Goal: Task Accomplishment & Management: Use online tool/utility

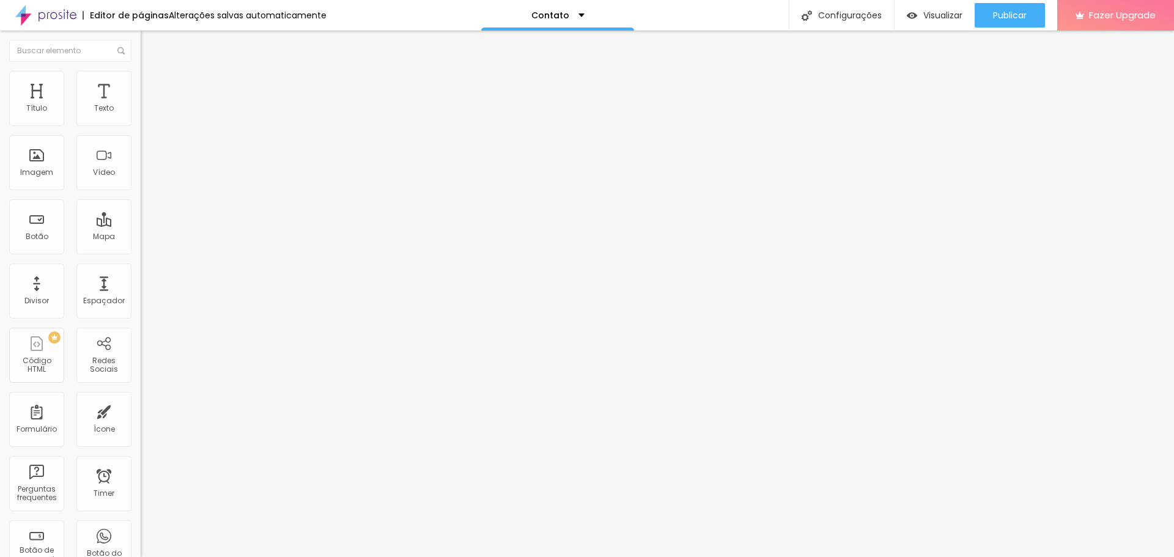
type input "15"
type input "16"
click at [141, 225] on input "range" at bounding box center [180, 230] width 79 height 10
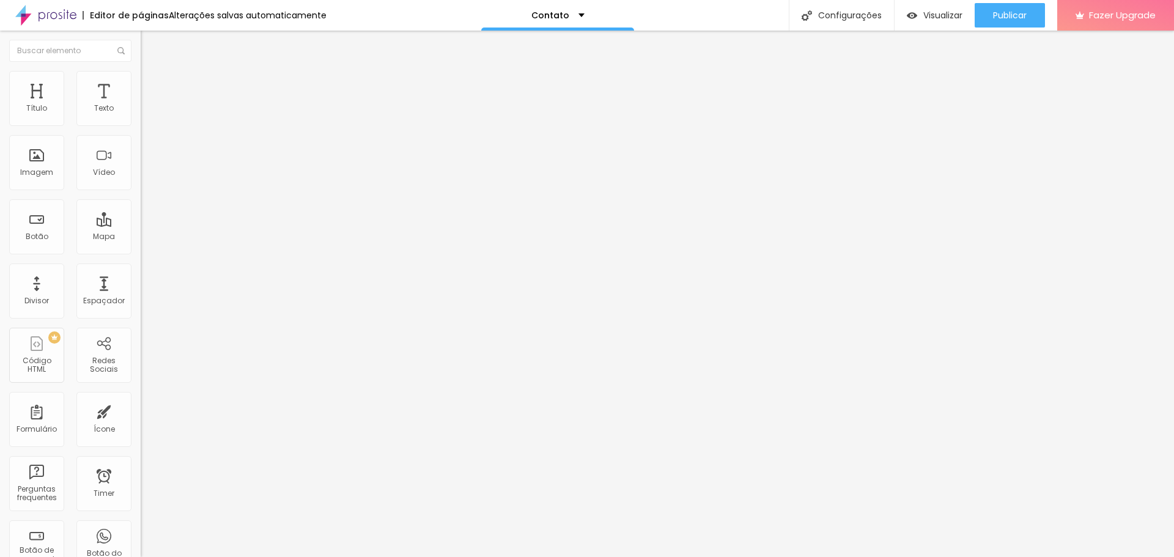
click at [141, 80] on li "Avançado" at bounding box center [211, 77] width 141 height 12
click at [141, 70] on img at bounding box center [146, 64] width 11 height 11
click at [107, 416] on div "Ícone" at bounding box center [103, 419] width 55 height 55
click at [94, 433] on div "Ícone" at bounding box center [104, 429] width 21 height 9
click at [94, 426] on div "Ícone" at bounding box center [104, 429] width 21 height 9
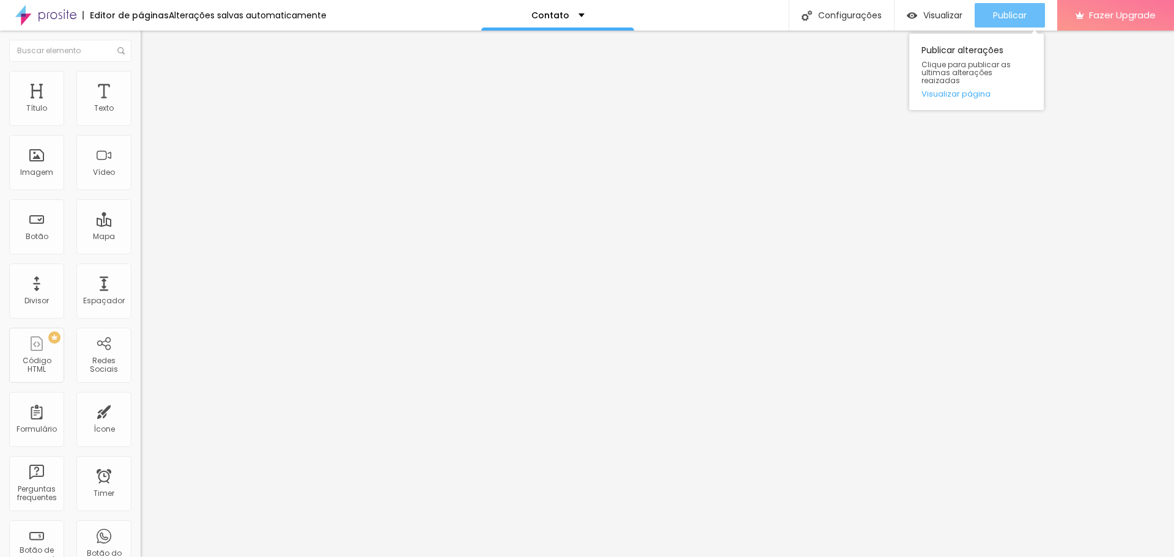
click at [1009, 14] on span "Publicar" at bounding box center [1010, 15] width 34 height 10
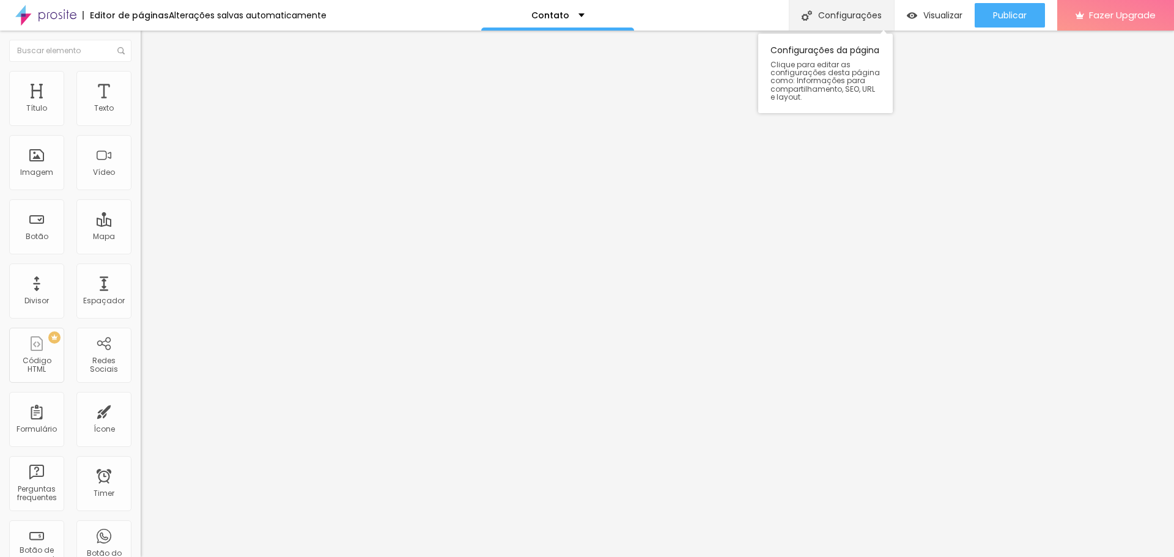
click at [854, 16] on div "Configurações" at bounding box center [841, 15] width 105 height 31
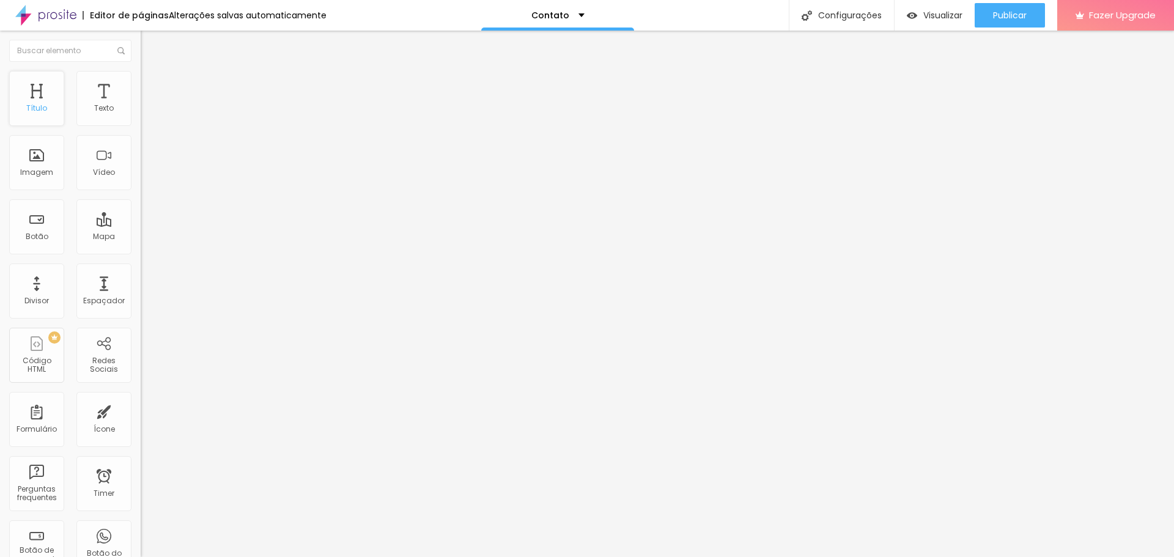
click at [48, 100] on div "Título" at bounding box center [36, 98] width 55 height 55
click at [534, 18] on p "Contato" at bounding box center [550, 15] width 38 height 9
click at [497, 53] on link "Sobre" at bounding box center [483, 46] width 27 height 13
click at [119, 16] on div "Editor de páginas" at bounding box center [126, 15] width 86 height 9
click at [74, 16] on img at bounding box center [45, 15] width 61 height 31
